Goal: Task Accomplishment & Management: Use online tool/utility

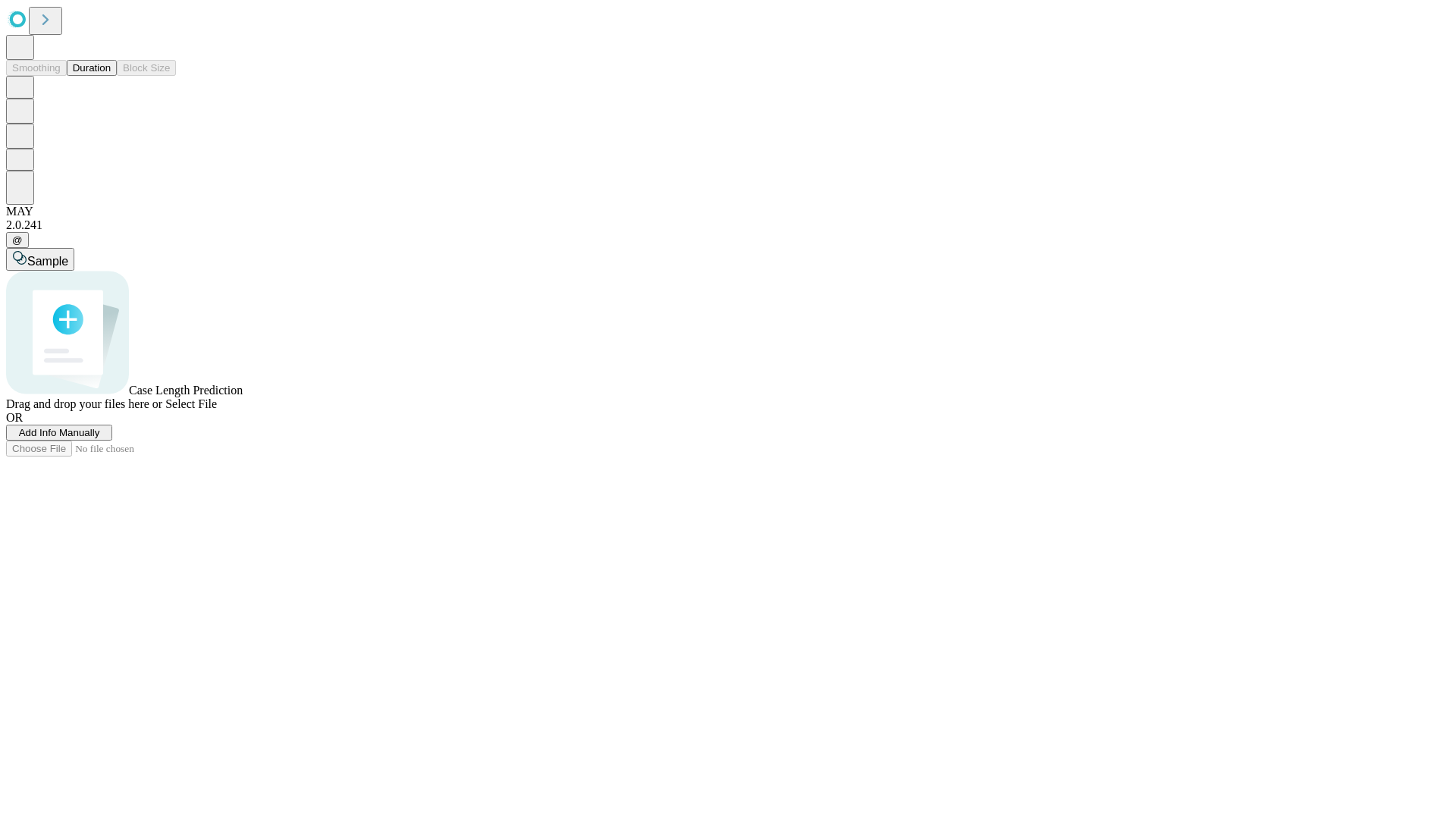
click at [111, 76] on button "Duration" at bounding box center [91, 68] width 50 height 16
click at [100, 438] on span "Add Info Manually" at bounding box center [59, 433] width 81 height 11
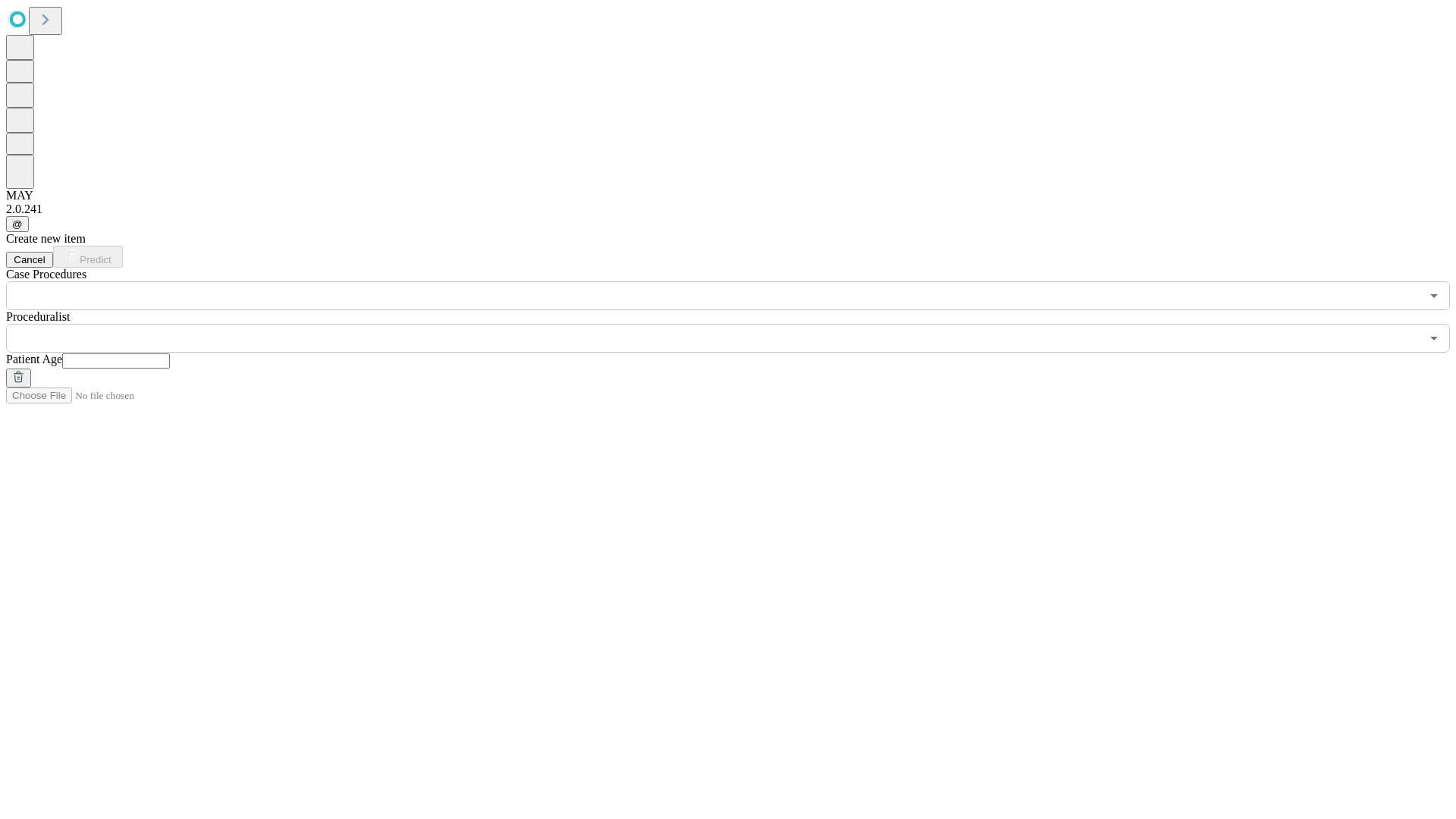
click at [170, 354] on input "text" at bounding box center [116, 361] width 108 height 15
type input "*"
click at [739, 323] on input "text" at bounding box center [713, 338] width 1414 height 29
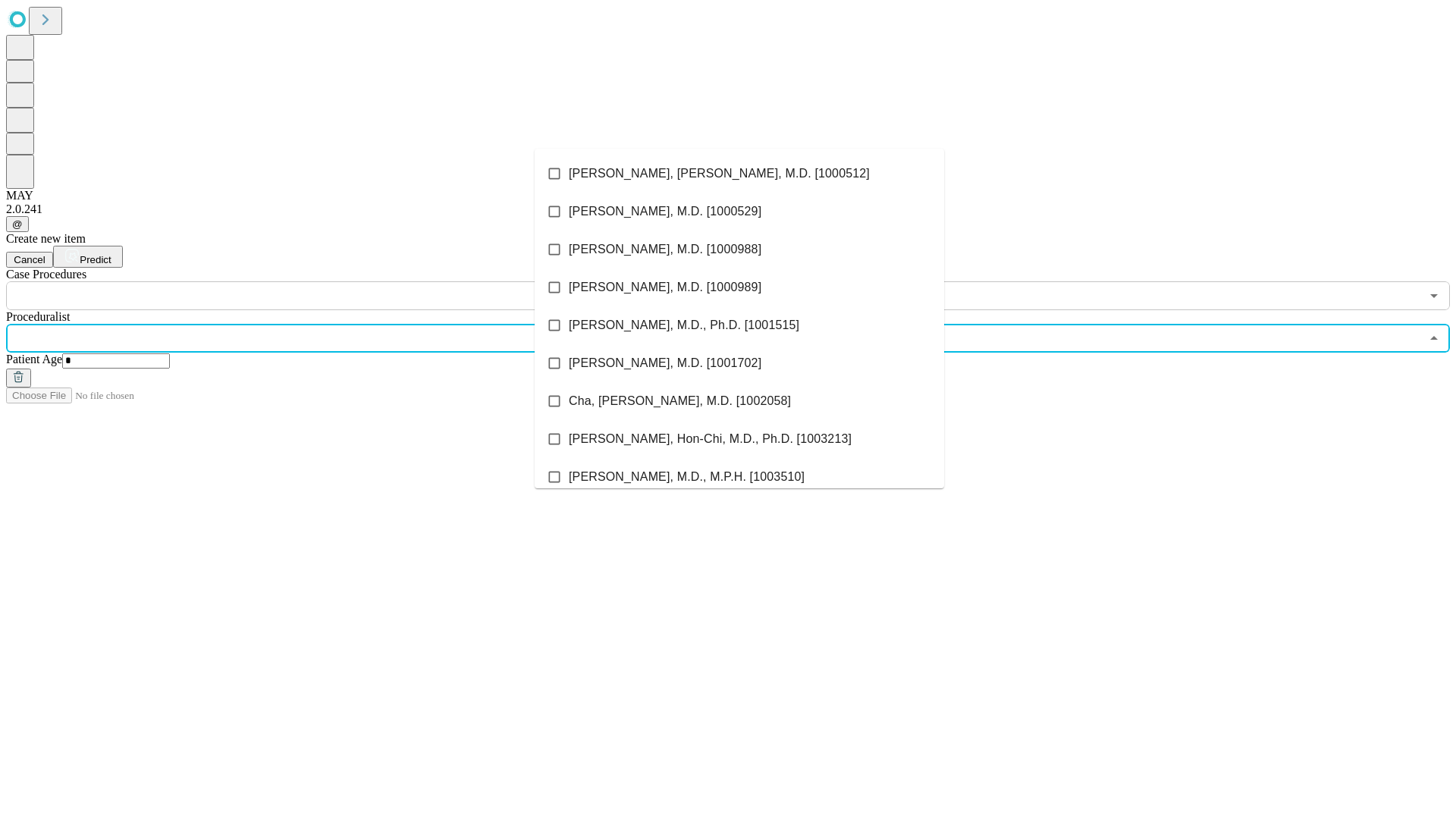
click at [739, 174] on li "[PERSON_NAME], [PERSON_NAME], M.D. [1000512]" at bounding box center [739, 174] width 410 height 38
